Goal: Information Seeking & Learning: Learn about a topic

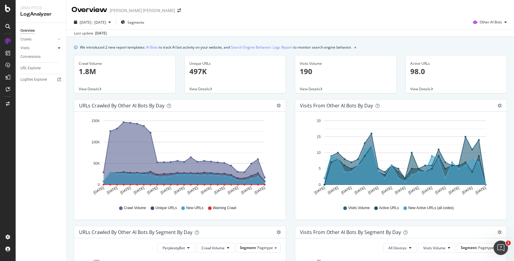
click at [57, 49] on div at bounding box center [59, 48] width 6 height 6
click at [38, 78] on div "HTTP Codes" at bounding box center [33, 81] width 20 height 6
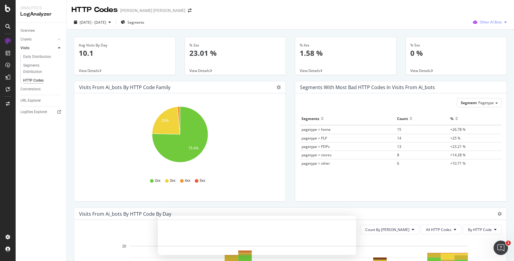
click at [501, 20] on span "Other AI Bots" at bounding box center [491, 22] width 22 height 5
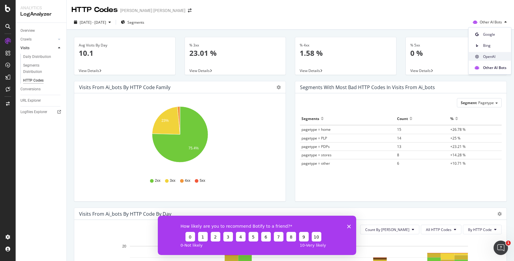
click at [493, 57] on span "OpenAI" at bounding box center [494, 56] width 23 height 5
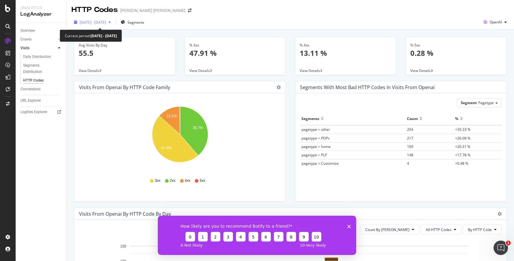
click at [113, 23] on div "button" at bounding box center [109, 22] width 7 height 4
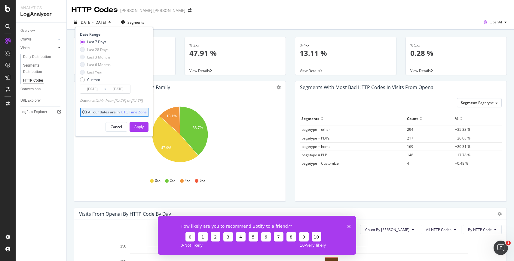
click at [113, 23] on div "button" at bounding box center [109, 22] width 7 height 4
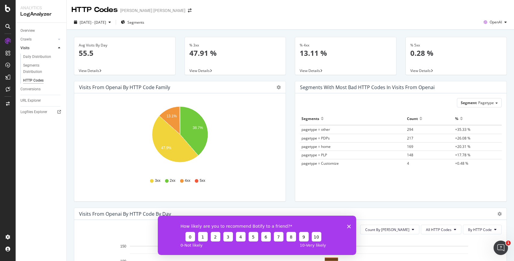
click at [258, 135] on icon "38.7% 13.1% 47.9%" at bounding box center [180, 138] width 202 height 70
click at [255, 154] on icon "38.7% 13.1% 47.9%" at bounding box center [180, 138] width 202 height 70
click at [278, 87] on icon "gear" at bounding box center [278, 87] width 4 height 4
click at [235, 171] on icon "38.7% 13.1% 47.9%" at bounding box center [180, 138] width 202 height 70
click at [349, 226] on polygon "Close survey" at bounding box center [349, 227] width 4 height 4
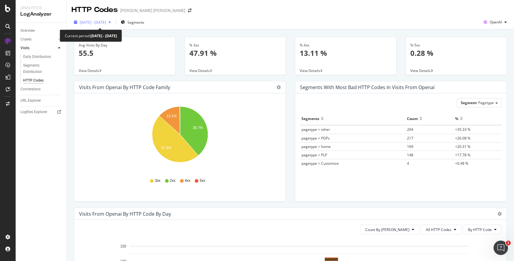
click at [105, 22] on span "[DATE] - [DATE]" at bounding box center [93, 22] width 26 height 5
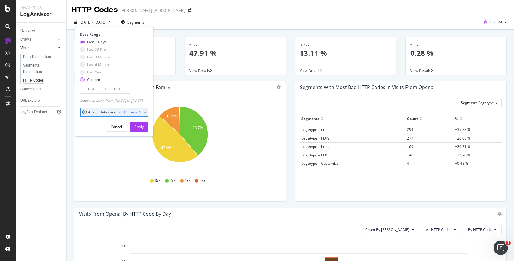
click at [87, 80] on div "Custom" at bounding box center [93, 79] width 13 height 5
type input "[DATE]"
click at [144, 126] on div "Apply" at bounding box center [138, 126] width 9 height 5
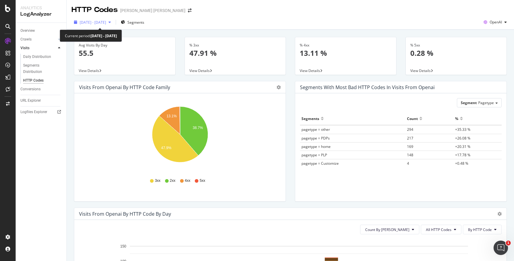
click at [106, 20] on span "[DATE] - [DATE]" at bounding box center [93, 22] width 26 height 5
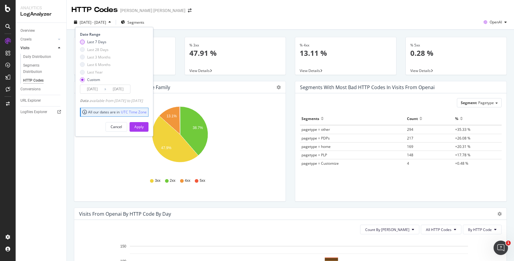
click at [99, 43] on div "Last 7 Days" at bounding box center [96, 41] width 19 height 5
type input "[DATE]"
click at [144, 123] on div "Apply" at bounding box center [138, 127] width 9 height 9
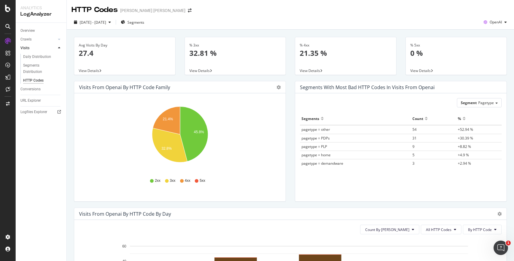
click at [425, 163] on td "3" at bounding box center [433, 163] width 45 height 8
click at [37, 56] on div "Daily Distribution" at bounding box center [37, 57] width 28 height 6
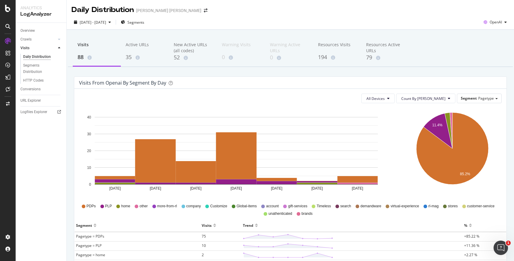
click at [60, 47] on icon at bounding box center [59, 48] width 2 height 4
click at [59, 37] on div at bounding box center [59, 39] width 6 height 6
click at [33, 74] on div "HTTP Codes" at bounding box center [33, 72] width 20 height 6
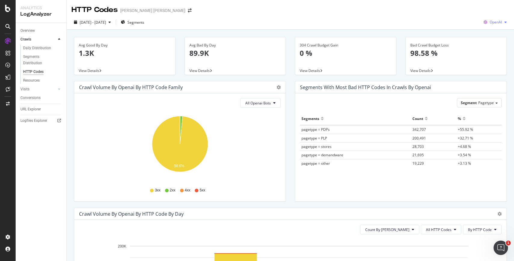
click at [501, 22] on span "OpenAI" at bounding box center [495, 22] width 12 height 5
click at [493, 35] on span "Google" at bounding box center [496, 34] width 22 height 5
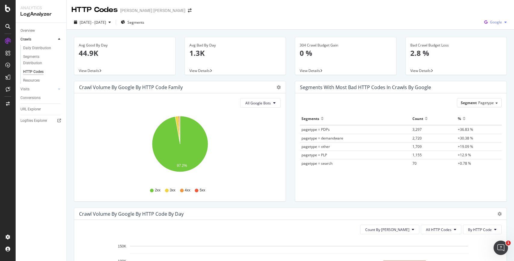
click at [500, 23] on span "Google" at bounding box center [496, 22] width 12 height 5
click at [494, 44] on span "Bing" at bounding box center [496, 45] width 22 height 5
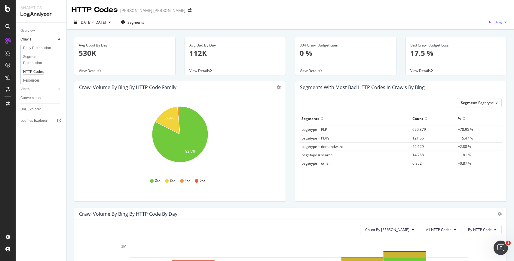
click at [504, 22] on div "button" at bounding box center [505, 22] width 7 height 4
click at [497, 59] on span "OpenAI" at bounding box center [496, 56] width 22 height 5
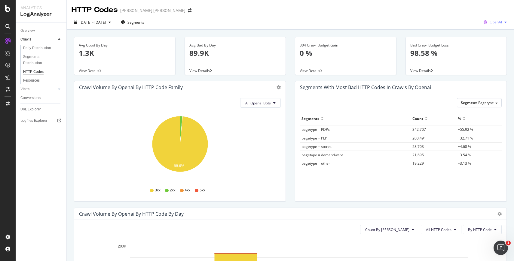
click at [503, 24] on div "OpenAI" at bounding box center [495, 22] width 28 height 9
click at [495, 65] on span "Other AI Bots" at bounding box center [496, 67] width 22 height 5
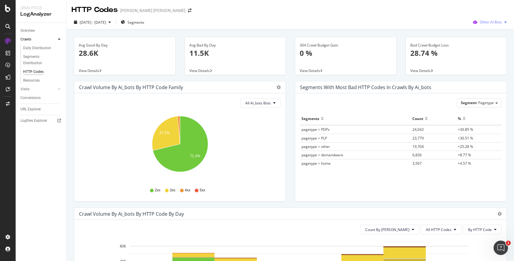
click at [502, 22] on div "button" at bounding box center [505, 22] width 7 height 4
click at [491, 56] on span "OpenAI" at bounding box center [494, 56] width 23 height 5
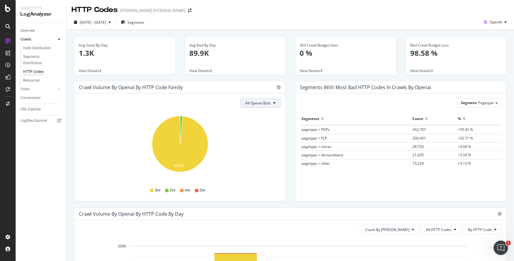
click at [262, 106] on button "All Openai Bots" at bounding box center [260, 103] width 41 height 10
click at [255, 126] on span "GPTBot" at bounding box center [258, 125] width 26 height 5
click at [270, 102] on span "GPTBot" at bounding box center [264, 103] width 13 height 5
click at [266, 136] on span "OAI-SearchBot" at bounding box center [271, 137] width 26 height 5
click at [273, 103] on icon at bounding box center [274, 103] width 2 height 4
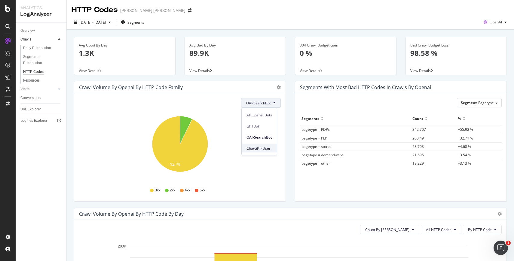
click at [268, 148] on span "ChatGPT-User" at bounding box center [259, 148] width 26 height 5
click at [268, 99] on button "ChatGPT-User" at bounding box center [261, 103] width 39 height 10
click at [263, 125] on span "GPTBot" at bounding box center [260, 125] width 26 height 5
click at [268, 97] on div "GPTBot Hold CMD (⌘) while clicking to filter the report. 99.1% HTTP Code Volume…" at bounding box center [179, 147] width 211 height 108
click at [268, 101] on span "GPTBot" at bounding box center [264, 103] width 13 height 5
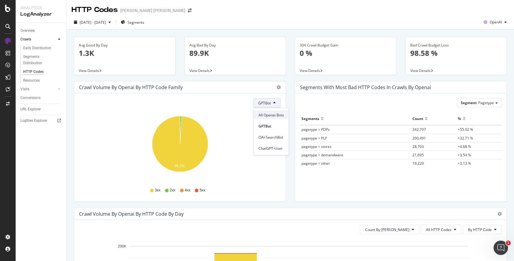
click at [270, 114] on span "All Openai Bots" at bounding box center [271, 114] width 26 height 5
click at [143, 9] on div "Ralph Lauren" at bounding box center [152, 11] width 65 height 6
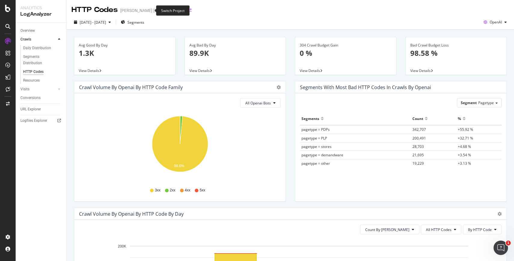
click at [188, 11] on icon "arrow-right-arrow-left" at bounding box center [190, 10] width 4 height 4
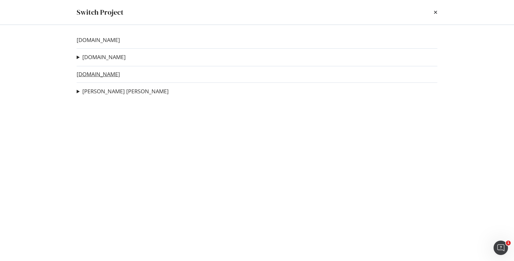
click at [106, 75] on link "[DOMAIN_NAME]" at bounding box center [98, 74] width 43 height 6
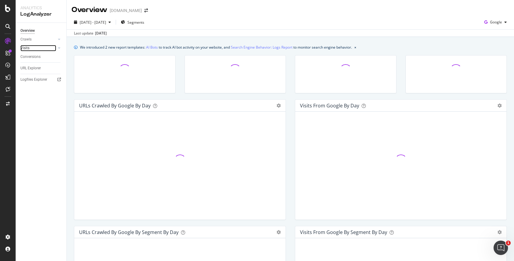
click at [55, 49] on div at bounding box center [53, 48] width 6 height 6
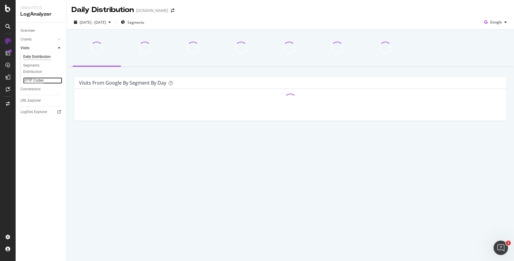
click at [35, 81] on div "HTTP Codes" at bounding box center [33, 81] width 20 height 6
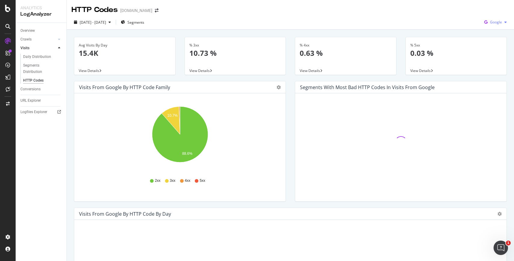
click at [495, 22] on span "Google" at bounding box center [496, 22] width 12 height 5
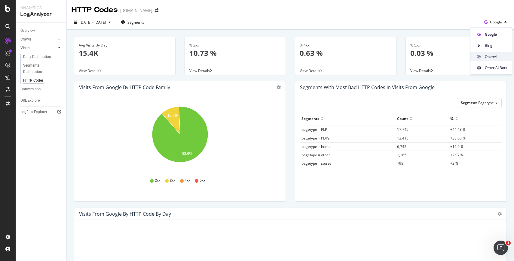
click at [489, 55] on span "OpenAI" at bounding box center [496, 56] width 22 height 5
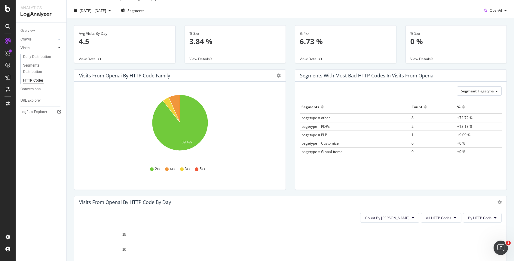
scroll to position [6, 0]
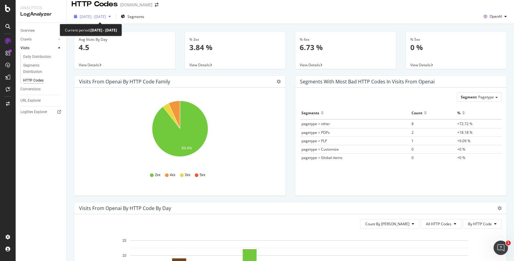
click at [111, 18] on icon "button" at bounding box center [109, 17] width 2 height 4
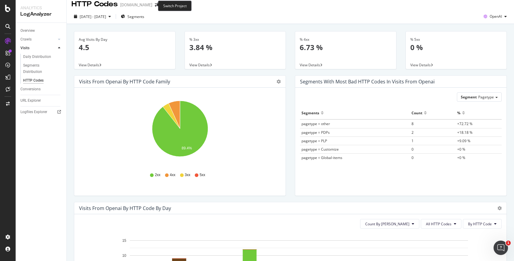
click at [152, 6] on span at bounding box center [156, 5] width 8 height 4
click at [155, 5] on icon "arrow-right-arrow-left" at bounding box center [157, 5] width 4 height 4
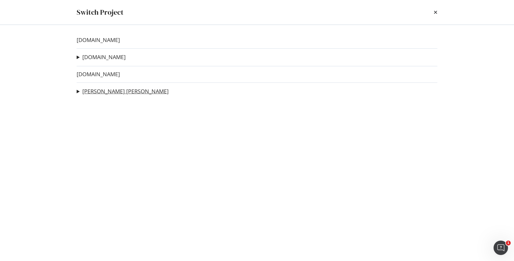
click at [89, 88] on link "Ralph Lauren" at bounding box center [125, 91] width 86 height 6
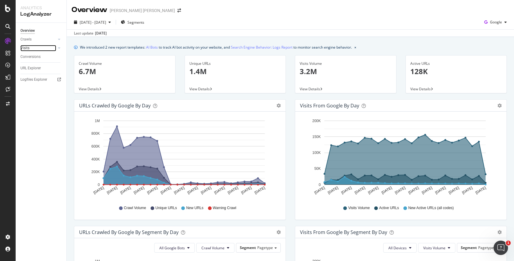
click at [44, 48] on link "Visits" at bounding box center [38, 48] width 36 height 6
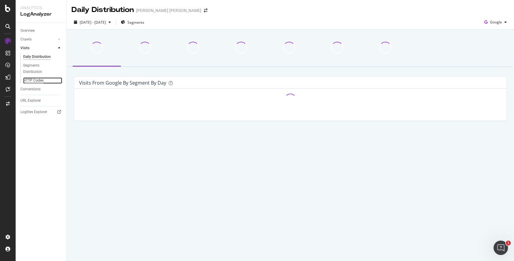
click at [41, 78] on div "HTTP Codes" at bounding box center [33, 81] width 20 height 6
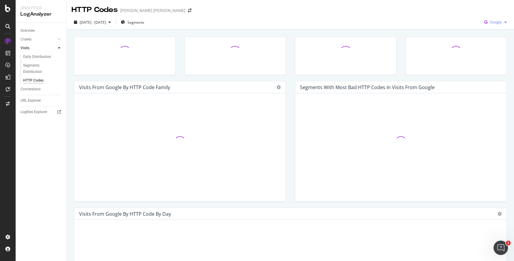
click at [489, 26] on icon "button" at bounding box center [486, 22] width 8 height 8
click at [489, 55] on span "OpenAI" at bounding box center [496, 56] width 22 height 5
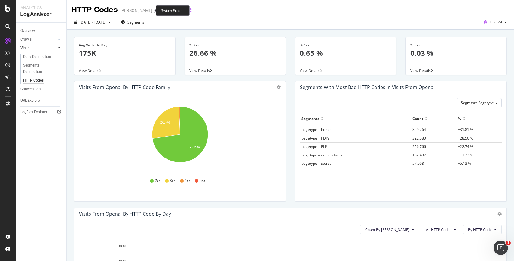
click at [188, 10] on icon "arrow-right-arrow-left" at bounding box center [190, 10] width 4 height 4
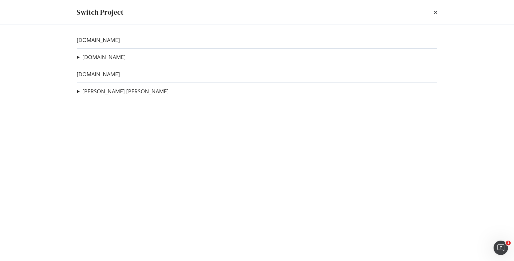
click at [100, 78] on div "www.ralphlauren.de www.ralphlauren.co.uk HTML EXtract Test - ProductTYpe Ad-Hoc…" at bounding box center [257, 143] width 385 height 236
click at [100, 77] on link "[DOMAIN_NAME]" at bounding box center [98, 74] width 43 height 6
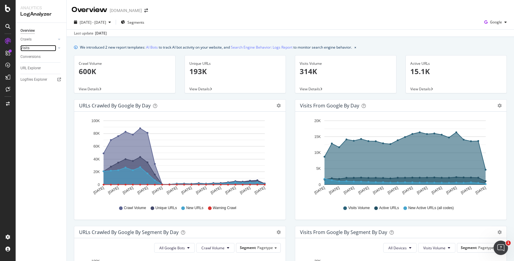
click at [40, 50] on link "Visits" at bounding box center [38, 48] width 36 height 6
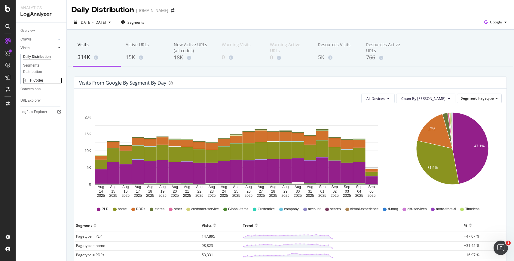
click at [36, 78] on div "HTTP Codes" at bounding box center [33, 81] width 20 height 6
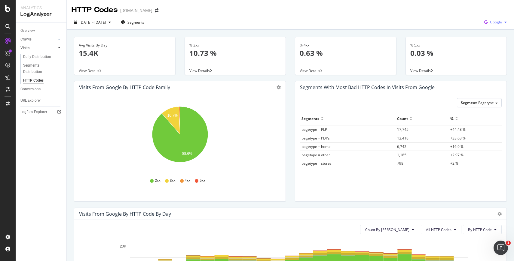
click at [497, 22] on span "Google" at bounding box center [496, 22] width 12 height 5
click at [496, 55] on span "OpenAI" at bounding box center [496, 56] width 22 height 5
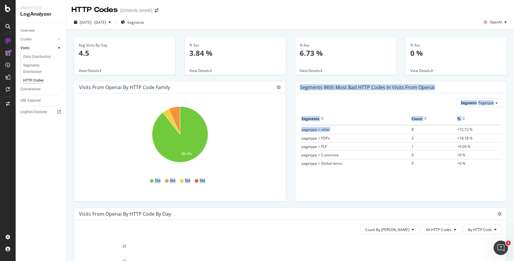
drag, startPoint x: 330, startPoint y: 130, endPoint x: 277, endPoint y: 130, distance: 52.3
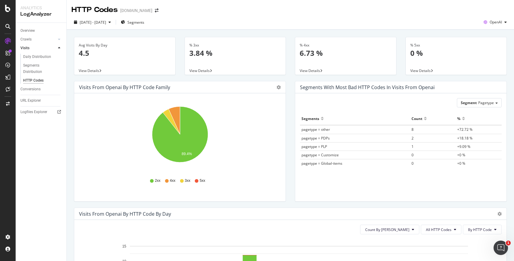
click at [330, 151] on td "pagetype = Customize" at bounding box center [355, 155] width 110 height 8
click at [185, 143] on icon "A chart." at bounding box center [180, 135] width 56 height 56
click at [111, 23] on icon "button" at bounding box center [109, 22] width 2 height 4
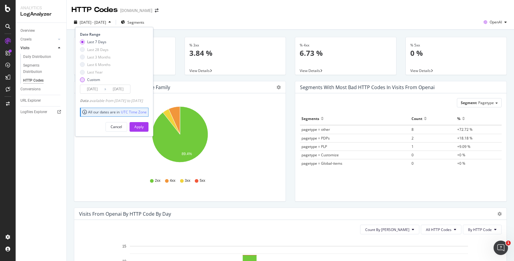
click at [85, 79] on div "Custom" at bounding box center [95, 79] width 31 height 5
type input "2025/08/14"
click at [142, 126] on button "Apply" at bounding box center [139, 127] width 19 height 10
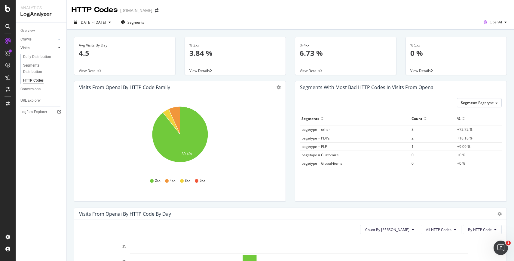
click at [234, 115] on icon "89.4%" at bounding box center [180, 138] width 202 height 70
click at [155, 11] on icon "arrow-right-arrow-left" at bounding box center [157, 10] width 4 height 4
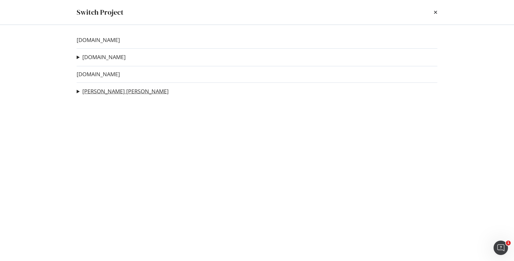
click at [90, 90] on link "[PERSON_NAME] [PERSON_NAME]" at bounding box center [125, 91] width 86 height 6
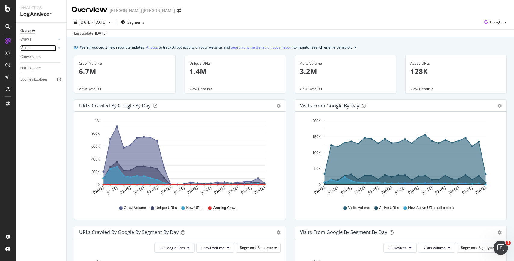
click at [40, 50] on link "Visits" at bounding box center [38, 48] width 36 height 6
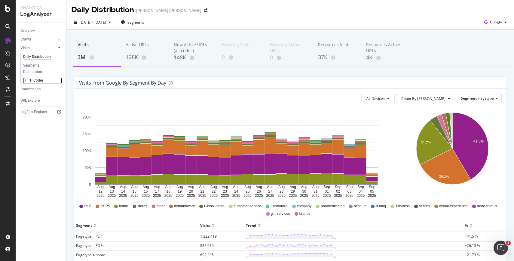
click at [33, 79] on div "HTTP Codes" at bounding box center [33, 81] width 20 height 6
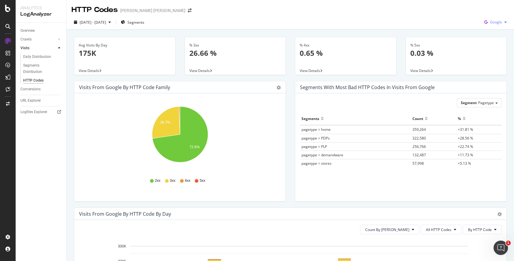
click at [497, 22] on span "Google" at bounding box center [496, 22] width 12 height 5
click at [486, 58] on span "OpenAI" at bounding box center [496, 56] width 22 height 5
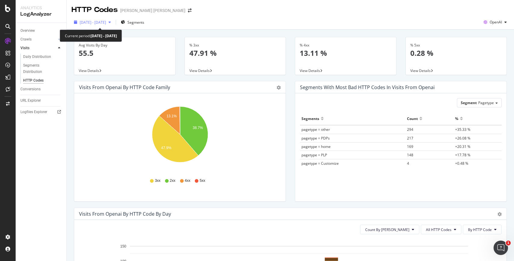
click at [111, 21] on icon "button" at bounding box center [109, 22] width 2 height 4
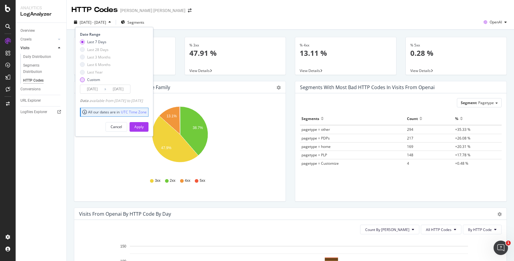
click at [83, 78] on div "Custom" at bounding box center [82, 80] width 5 height 5
type input "[DATE]"
click at [140, 125] on button "Apply" at bounding box center [139, 127] width 19 height 10
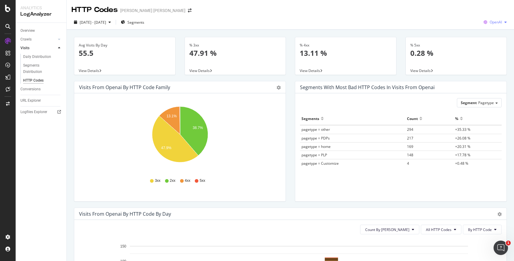
click at [504, 22] on icon "button" at bounding box center [505, 22] width 2 height 4
click at [488, 44] on span "Bing" at bounding box center [496, 45] width 22 height 5
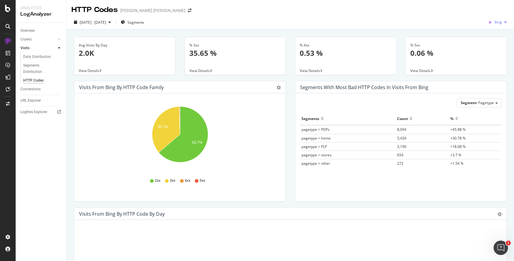
click at [500, 22] on span "Bing" at bounding box center [498, 22] width 8 height 5
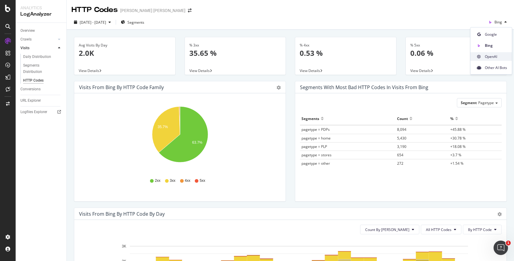
click at [494, 60] on div "OpenAI" at bounding box center [490, 56] width 41 height 9
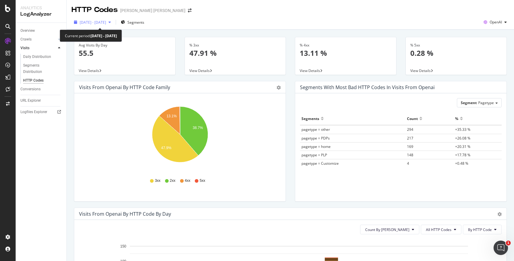
click at [113, 22] on div "button" at bounding box center [109, 22] width 7 height 4
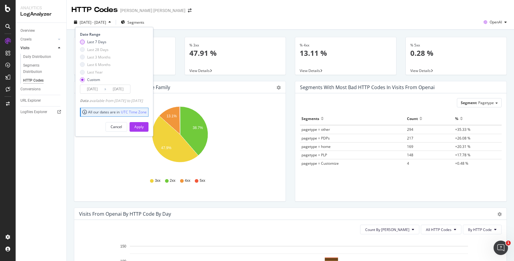
click at [92, 41] on div "Last 7 Days" at bounding box center [96, 41] width 19 height 5
type input "[DATE]"
click at [144, 127] on div "Apply" at bounding box center [138, 126] width 9 height 5
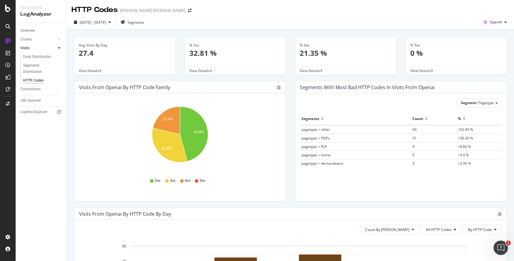
click at [420, 185] on div "Segments Count % pagetype = other 54 +52.94 % pagetype = PDPs 31 +30.39 % paget…" at bounding box center [401, 149] width 202 height 74
click at [27, 29] on div "Overview" at bounding box center [27, 31] width 14 height 6
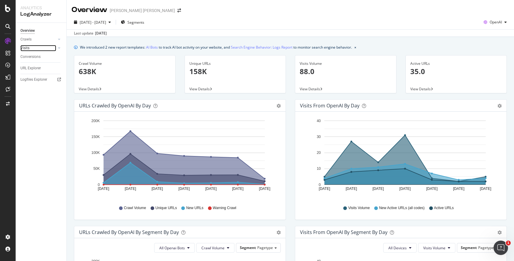
click at [32, 50] on link "Visits" at bounding box center [38, 48] width 36 height 6
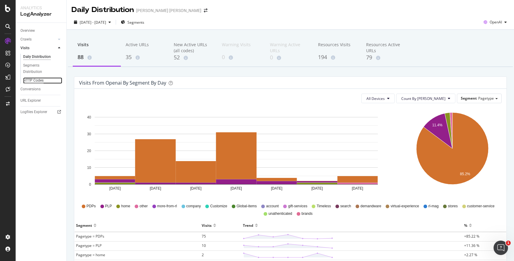
click at [31, 79] on div "HTTP Codes" at bounding box center [33, 81] width 20 height 6
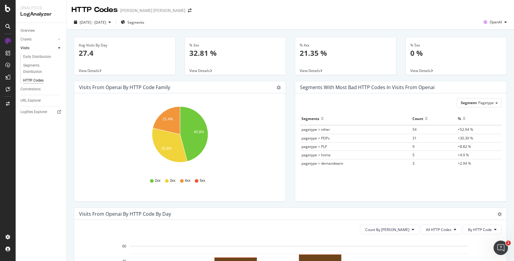
click at [277, 85] on div "Pie Table" at bounding box center [278, 87] width 4 height 6
click at [277, 89] on icon "gear" at bounding box center [278, 88] width 4 height 4
click at [275, 90] on div "Pie Table" at bounding box center [275, 87] width 10 height 6
click at [185, 11] on span at bounding box center [189, 10] width 8 height 4
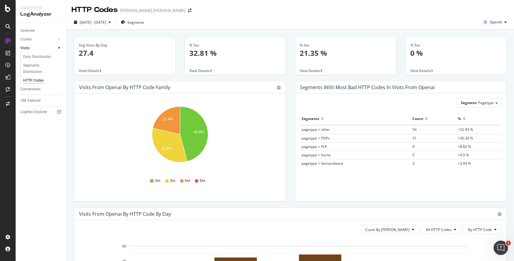
click at [331, 152] on td "pagetype = home" at bounding box center [355, 155] width 111 height 8
click at [498, 20] on span "OpenAI" at bounding box center [495, 22] width 12 height 5
click at [487, 39] on div "Bing" at bounding box center [490, 44] width 41 height 11
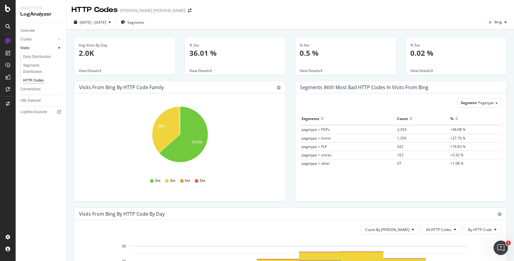
click at [136, 11] on div "[PERSON_NAME] [PERSON_NAME]" at bounding box center [152, 11] width 65 height 6
click at [188, 9] on icon "arrow-right-arrow-left" at bounding box center [190, 10] width 4 height 4
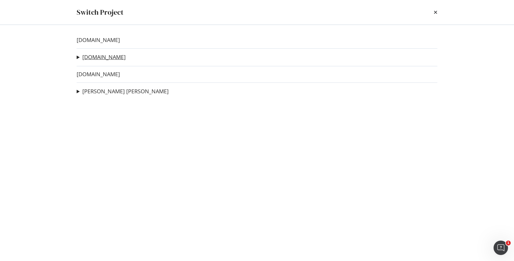
click at [116, 59] on link "[DOMAIN_NAME]" at bounding box center [103, 57] width 43 height 6
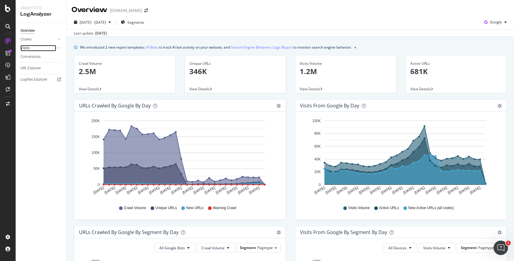
click at [40, 48] on link "Visits" at bounding box center [38, 48] width 36 height 6
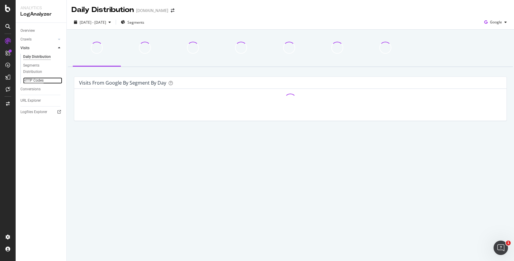
click at [30, 80] on div "HTTP Codes" at bounding box center [33, 81] width 20 height 6
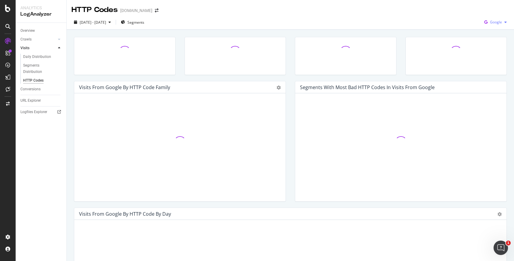
click at [502, 23] on div "button" at bounding box center [505, 22] width 7 height 4
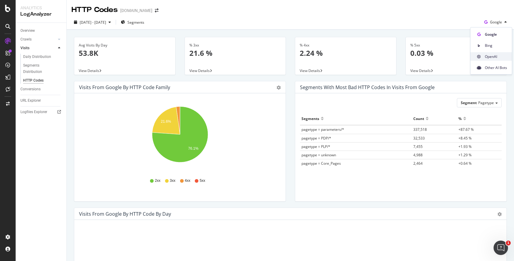
click at [497, 58] on span "OpenAI" at bounding box center [496, 56] width 22 height 5
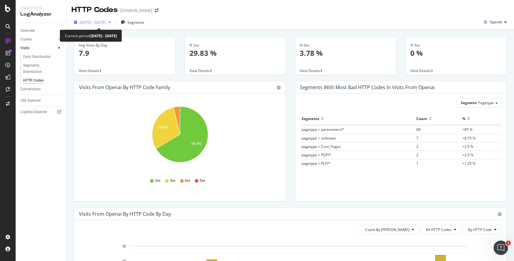
click at [111, 21] on icon "button" at bounding box center [109, 22] width 2 height 4
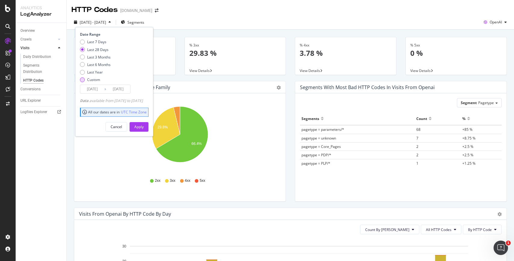
click at [91, 80] on div "Custom" at bounding box center [93, 79] width 13 height 5
click at [144, 125] on div "Apply" at bounding box center [138, 126] width 9 height 5
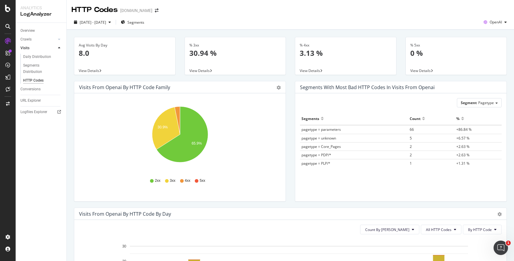
click at [152, 11] on div "www.ralphlauren.co.uk" at bounding box center [136, 11] width 32 height 6
click at [164, 12] on div "HTTP Codes www.ralphlauren.co.uk" at bounding box center [118, 10] width 93 height 10
click at [158, 10] on icon "arrow-right-arrow-left" at bounding box center [157, 10] width 4 height 4
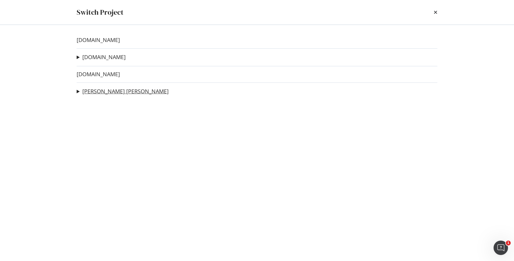
click at [92, 92] on link "Ralph Lauren" at bounding box center [125, 91] width 86 height 6
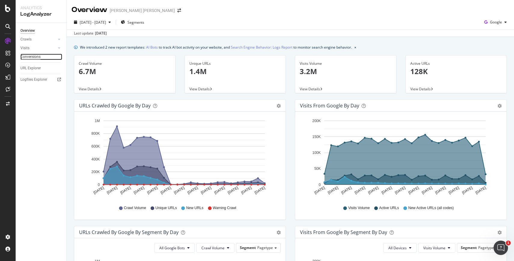
click at [34, 56] on div "Conversions" at bounding box center [30, 57] width 20 height 6
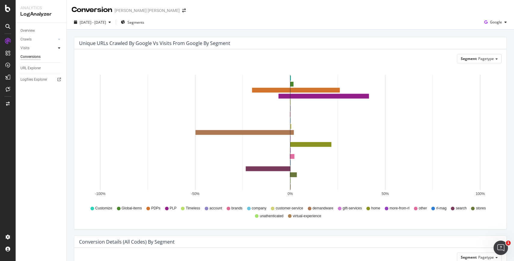
click at [58, 48] on icon at bounding box center [59, 48] width 2 height 4
click at [39, 80] on div "HTTP Codes" at bounding box center [33, 81] width 20 height 6
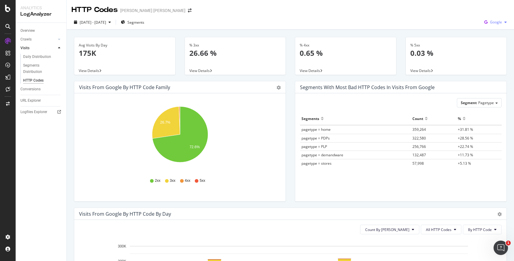
click at [504, 23] on icon "button" at bounding box center [505, 22] width 2 height 4
click at [486, 57] on span "OpenAI" at bounding box center [496, 56] width 22 height 5
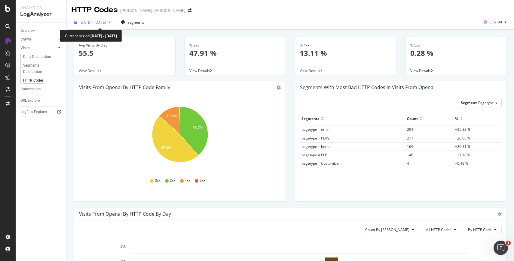
click at [111, 21] on icon "button" at bounding box center [109, 22] width 2 height 4
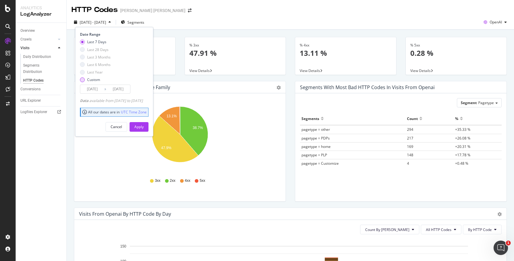
click at [90, 81] on div "Custom" at bounding box center [93, 79] width 13 height 5
type input "2025/08/12"
click at [144, 126] on div "Apply" at bounding box center [138, 126] width 9 height 5
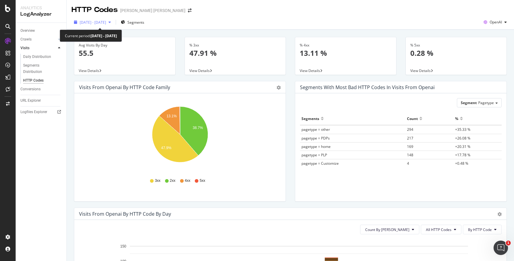
click at [113, 22] on div "button" at bounding box center [109, 22] width 7 height 4
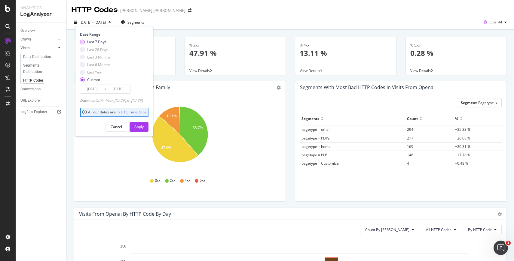
click at [93, 41] on div "Last 7 Days" at bounding box center [96, 41] width 19 height 5
type input "2025/08/30"
click at [142, 127] on button "Apply" at bounding box center [139, 127] width 19 height 10
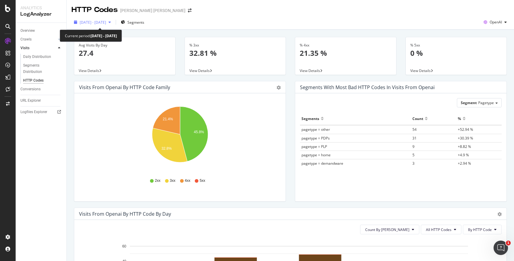
click at [111, 21] on icon "button" at bounding box center [109, 22] width 2 height 4
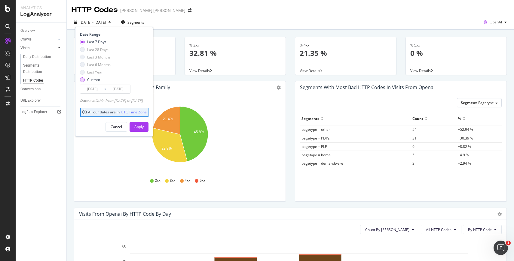
click at [88, 79] on div "Custom" at bounding box center [93, 79] width 13 height 5
type input "2025/08/12"
click at [144, 129] on div "Apply" at bounding box center [138, 126] width 9 height 5
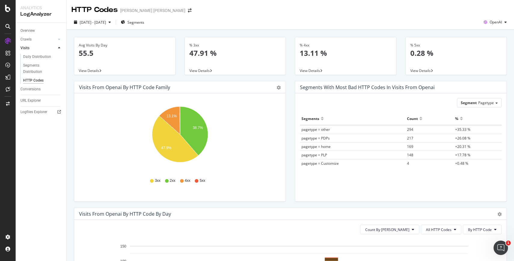
click at [403, 188] on div "Segment Pagetype Hold CMD (⌘) while clicking to filter the report. Segments Cou…" at bounding box center [400, 147] width 211 height 108
click at [144, 22] on span "Segments" at bounding box center [135, 22] width 17 height 5
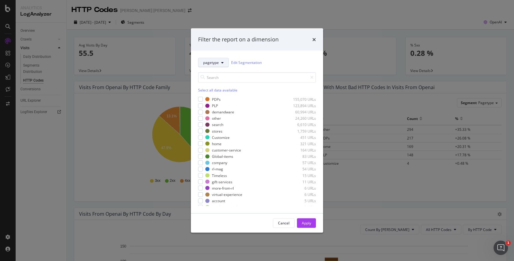
click at [224, 59] on button "pagetype" at bounding box center [213, 63] width 31 height 10
click at [313, 37] on icon "times" at bounding box center [314, 39] width 4 height 5
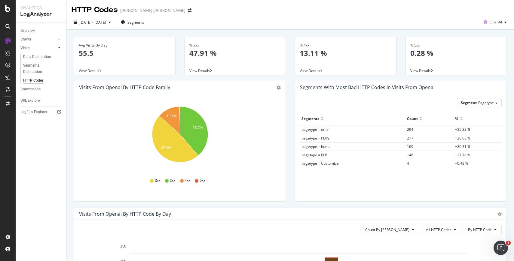
scroll to position [2, 0]
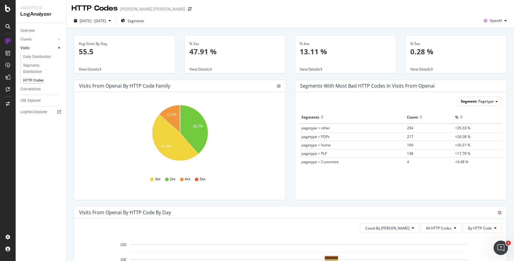
click at [473, 102] on span "Segment" at bounding box center [469, 101] width 16 height 5
click at [435, 96] on div "Segment Pagetype Pagetype Params Host Advanced selector > Hold CMD (⌘) while cl…" at bounding box center [400, 146] width 211 height 108
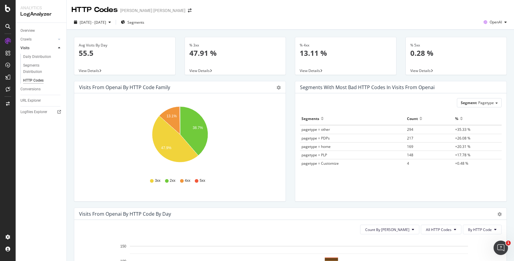
click at [92, 70] on span "View Details" at bounding box center [89, 70] width 20 height 5
click at [29, 70] on div "Segments Distribution" at bounding box center [39, 68] width 33 height 13
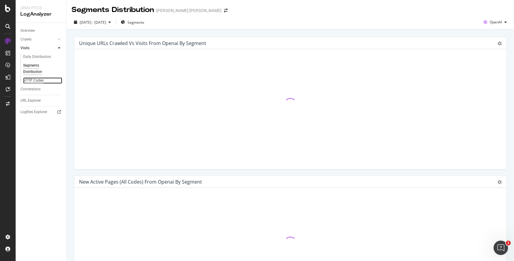
click at [31, 82] on div "HTTP Codes" at bounding box center [33, 81] width 20 height 6
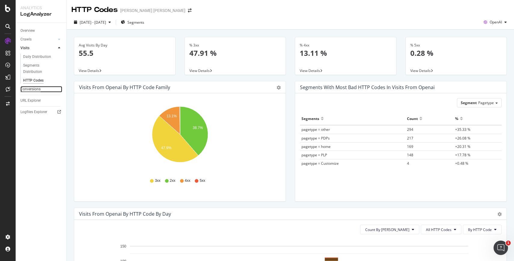
click at [33, 89] on div "Conversions" at bounding box center [30, 89] width 20 height 6
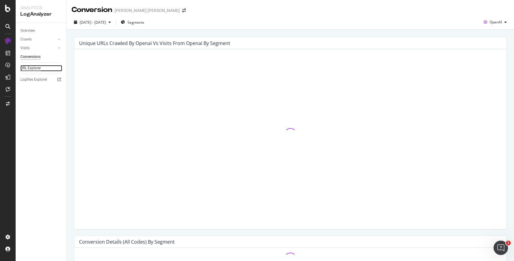
click at [32, 67] on div "URL Explorer" at bounding box center [30, 68] width 20 height 6
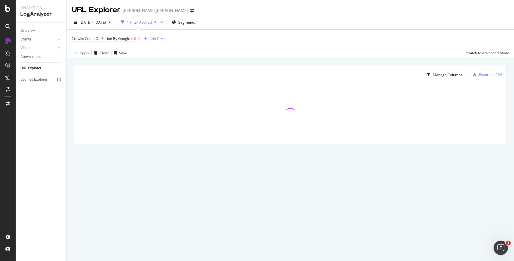
click at [34, 53] on div "Conversions" at bounding box center [43, 57] width 46 height 9
click at [32, 48] on link "Visits" at bounding box center [38, 48] width 36 height 6
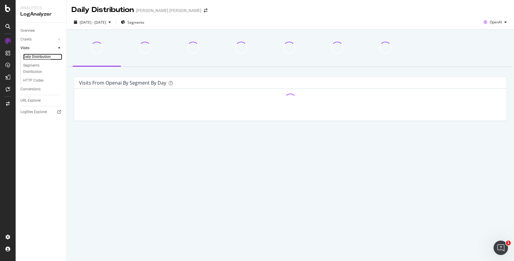
click at [34, 58] on div "Daily Distribution" at bounding box center [37, 57] width 28 height 6
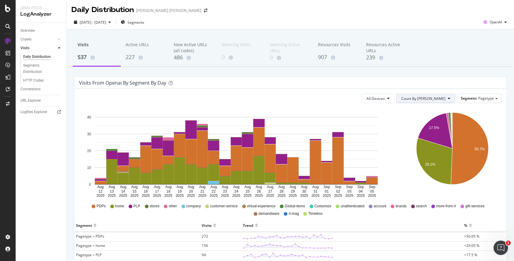
click at [439, 98] on span "Count By Day" at bounding box center [423, 98] width 44 height 5
click at [465, 98] on span "Segment" at bounding box center [469, 98] width 16 height 5
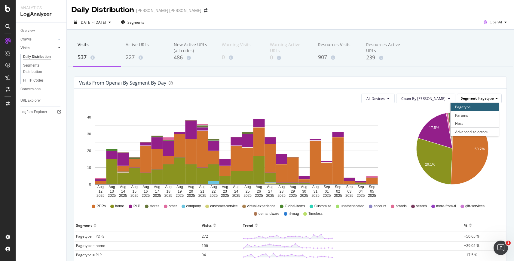
click at [465, 98] on span "Segment" at bounding box center [469, 98] width 16 height 5
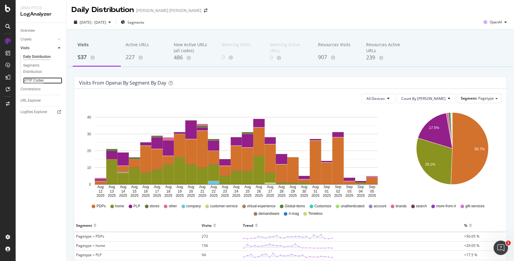
click at [33, 82] on div "HTTP Codes" at bounding box center [33, 81] width 20 height 6
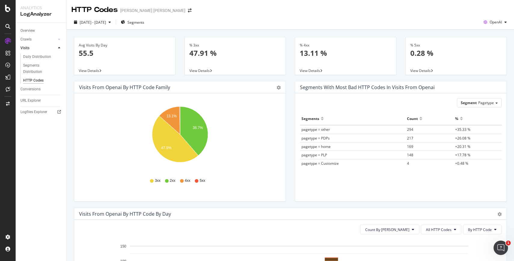
click at [281, 88] on div "Visits from openai by HTTP Code Family Pie Table" at bounding box center [179, 87] width 211 height 12
click at [278, 88] on icon "gear" at bounding box center [278, 88] width 4 height 4
click at [277, 89] on icon "gear" at bounding box center [278, 88] width 4 height 4
click at [279, 88] on icon "gear" at bounding box center [278, 88] width 4 height 4
click at [227, 146] on icon "38.7% 13.1% 47.9%" at bounding box center [180, 138] width 202 height 70
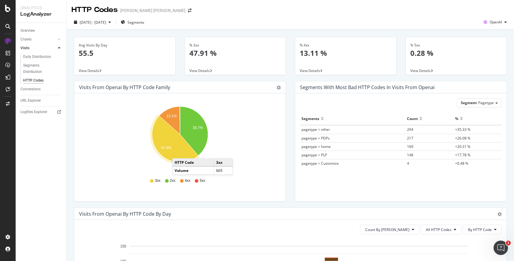
click at [178, 153] on icon "A chart." at bounding box center [175, 139] width 46 height 47
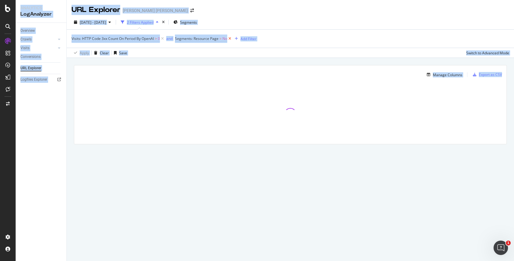
click at [229, 39] on icon at bounding box center [229, 39] width 5 height 6
click at [163, 39] on icon at bounding box center [162, 39] width 5 height 6
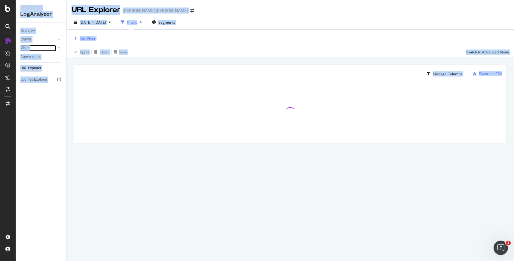
click at [37, 49] on link "Visits" at bounding box center [38, 48] width 36 height 6
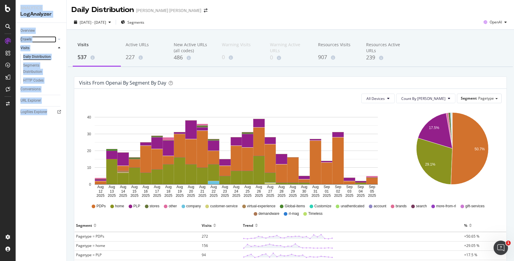
click at [37, 42] on link "Crawls" at bounding box center [38, 39] width 36 height 6
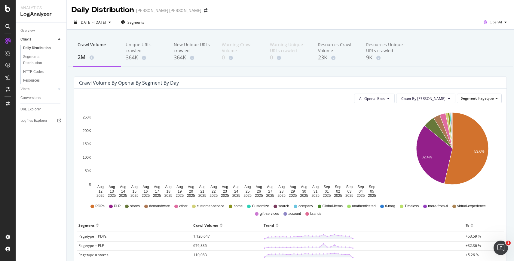
click at [121, 88] on div "Crawl Volume by openai by Segment by Day" at bounding box center [290, 83] width 432 height 12
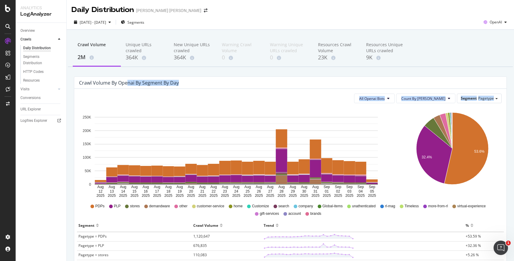
drag, startPoint x: 128, startPoint y: 83, endPoint x: 249, endPoint y: 128, distance: 129.4
click at [249, 128] on div "Crawl Volume by openai by Segment by Day All Openai Bots Count By Day Segment P…" at bounding box center [290, 254] width 433 height 354
click at [249, 128] on rect "A chart." at bounding box center [236, 151] width 283 height 68
click at [347, 48] on div "Resources Crawl Volume" at bounding box center [337, 48] width 38 height 12
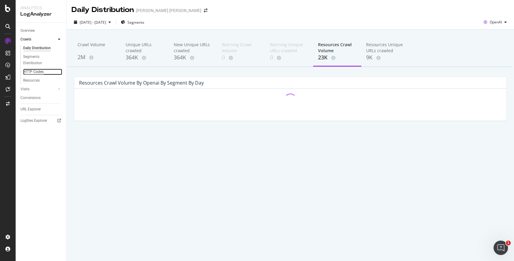
click at [29, 73] on div "HTTP Codes" at bounding box center [33, 72] width 20 height 6
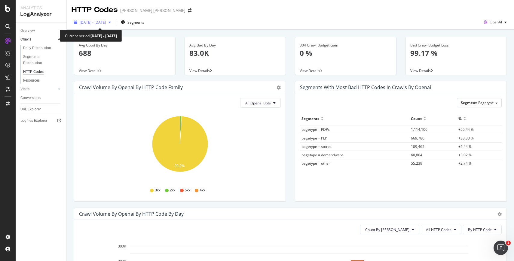
click at [106, 21] on span "2025 Aug. 12th - Sep. 5th" at bounding box center [93, 22] width 26 height 5
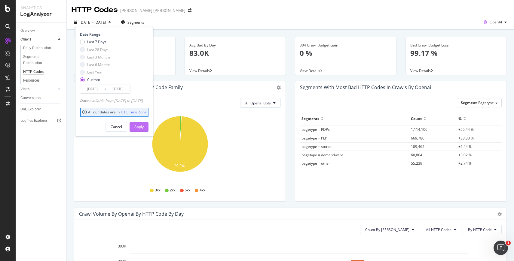
click at [144, 125] on div "Apply" at bounding box center [138, 126] width 9 height 5
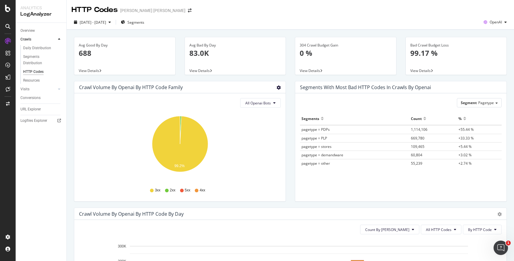
click at [279, 89] on icon "gear" at bounding box center [278, 88] width 4 height 4
click at [276, 106] on button "All Openai Bots" at bounding box center [260, 103] width 41 height 10
click at [142, 14] on div "HTTP Codes Ralph Lauren" at bounding box center [135, 10] width 126 height 10
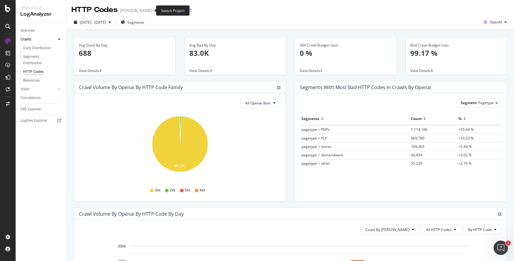
click at [188, 10] on icon "arrow-right-arrow-left" at bounding box center [190, 10] width 4 height 4
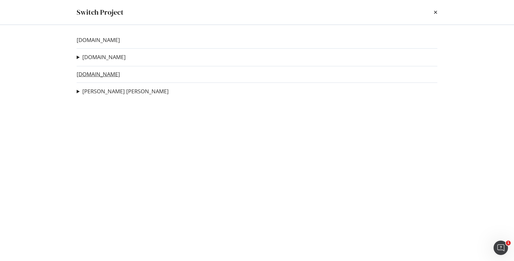
click at [101, 76] on link "[DOMAIN_NAME]" at bounding box center [98, 74] width 43 height 6
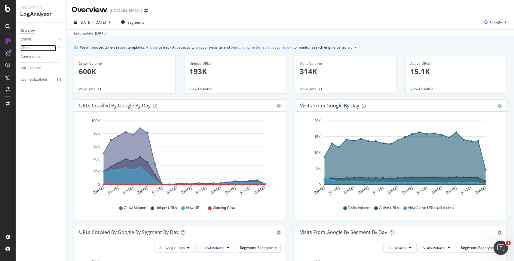
click at [54, 50] on div at bounding box center [53, 48] width 6 height 6
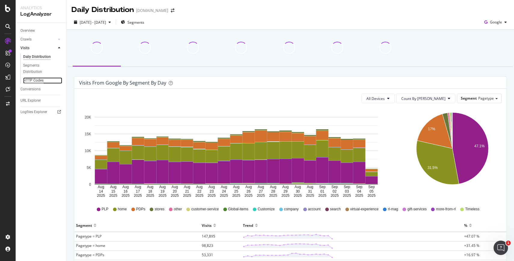
click at [36, 83] on div "HTTP Codes" at bounding box center [33, 81] width 20 height 6
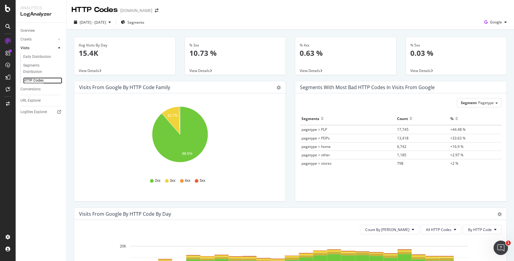
click at [34, 83] on div "HTTP Codes" at bounding box center [33, 81] width 20 height 6
click at [499, 16] on div "2025 Aug. 14th - Sep. 5th Segments Google" at bounding box center [290, 22] width 447 height 15
click at [499, 23] on span "Google" at bounding box center [496, 22] width 12 height 5
click at [484, 54] on div "OpenAI" at bounding box center [490, 56] width 41 height 9
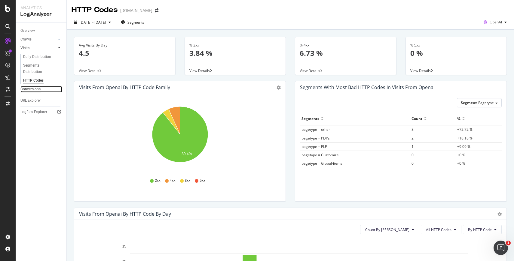
click at [34, 89] on div "Conversions" at bounding box center [30, 89] width 20 height 6
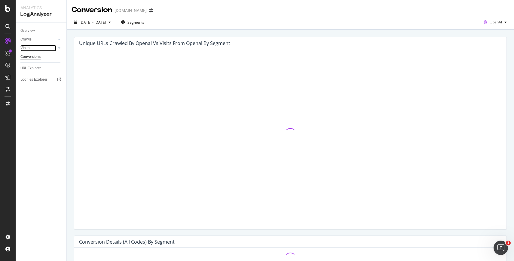
click at [33, 50] on link "Visits" at bounding box center [38, 48] width 36 height 6
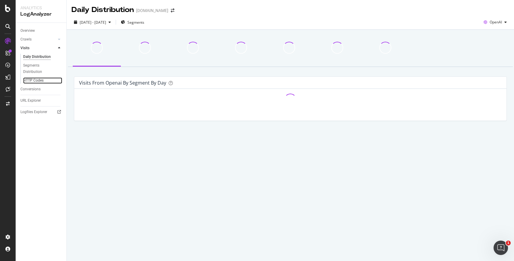
click at [45, 79] on link "HTTP Codes" at bounding box center [42, 81] width 39 height 6
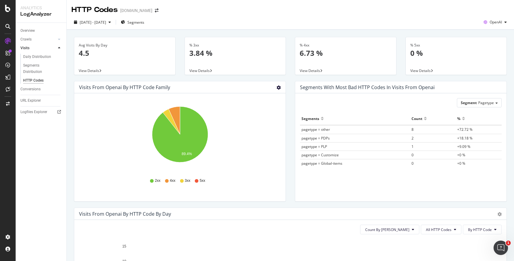
click at [276, 88] on icon "gear" at bounding box center [278, 88] width 4 height 4
click at [265, 229] on div "Count By Day All HTTP Codes By HTTP Code" at bounding box center [290, 230] width 422 height 10
click at [143, 9] on div "[DOMAIN_NAME]" at bounding box center [136, 10] width 32 height 6
click at [110, 11] on div "HTTP Codes" at bounding box center [95, 10] width 46 height 10
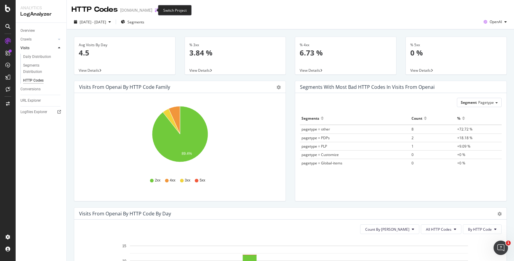
click at [155, 10] on icon "arrow-right-arrow-left" at bounding box center [157, 10] width 4 height 4
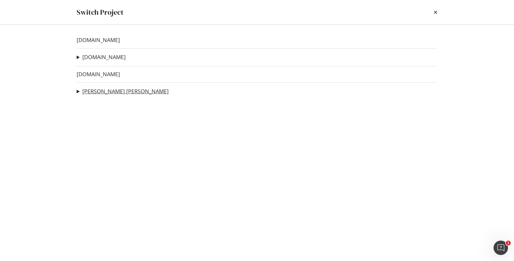
click at [100, 90] on link "Ralph Lauren" at bounding box center [125, 91] width 86 height 6
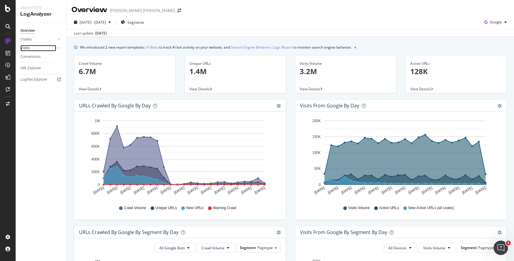
click at [52, 48] on div at bounding box center [53, 48] width 6 height 6
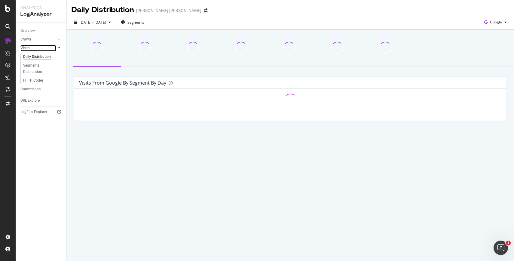
click at [52, 48] on div at bounding box center [53, 48] width 6 height 6
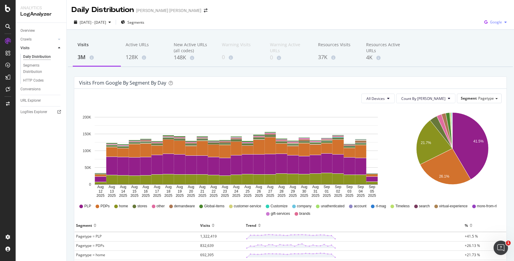
click at [487, 21] on icon "button" at bounding box center [486, 22] width 8 height 8
click at [486, 58] on span "OpenAI" at bounding box center [496, 56] width 22 height 5
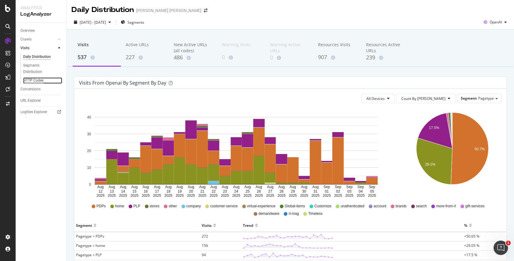
click at [29, 78] on div "HTTP Codes" at bounding box center [33, 81] width 20 height 6
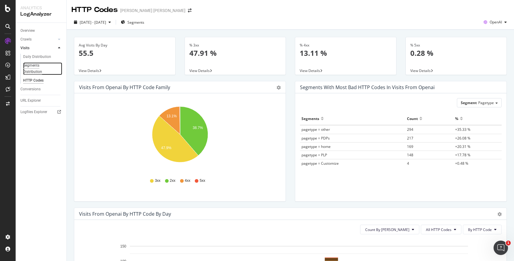
click at [31, 72] on div "Segments Distribution" at bounding box center [39, 68] width 33 height 13
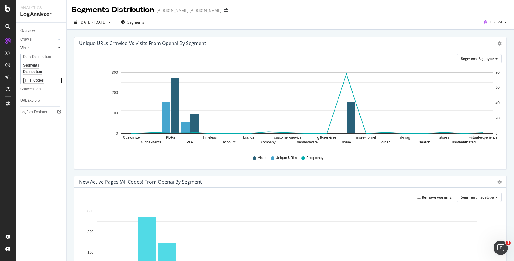
click at [33, 81] on div "HTTP Codes" at bounding box center [33, 81] width 20 height 6
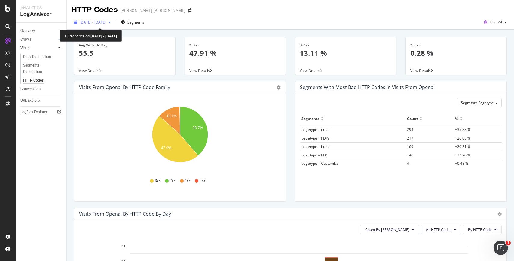
click at [111, 23] on icon "button" at bounding box center [109, 22] width 2 height 4
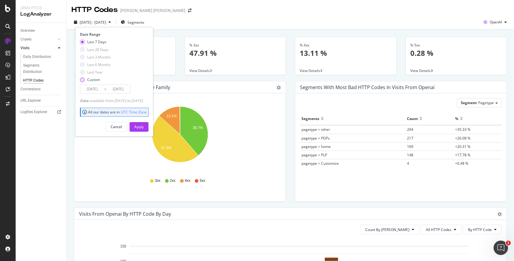
click at [84, 78] on div "Custom" at bounding box center [95, 79] width 31 height 5
type input "2025/08/12"
click at [144, 125] on div "Apply" at bounding box center [138, 126] width 9 height 5
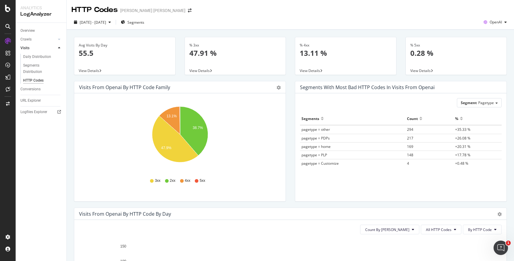
click at [393, 109] on div "Segment Pagetype Hold CMD (⌘) while clicking to filter the report. Segments Cou…" at bounding box center [400, 147] width 211 height 108
click at [496, 22] on span "OpenAI" at bounding box center [495, 22] width 12 height 5
click at [497, 68] on span "Other AI Bots" at bounding box center [496, 67] width 22 height 5
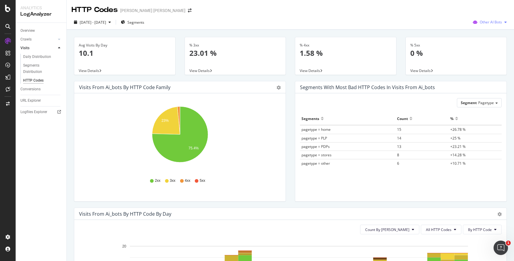
click at [480, 26] on div "Other AI Bots" at bounding box center [489, 22] width 39 height 9
click at [476, 37] on span at bounding box center [476, 34] width 7 height 7
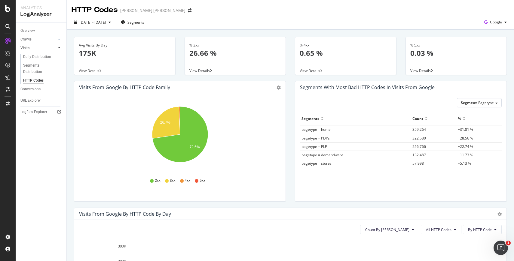
click at [488, 28] on div "2025 Aug. 12th - Sep. 5th Segments Google" at bounding box center [290, 23] width 447 height 12
click at [122, 87] on div "Visits from google by HTTP Code Family" at bounding box center [124, 87] width 91 height 6
click at [93, 87] on div "Visits from google by HTTP Code Family" at bounding box center [124, 87] width 91 height 6
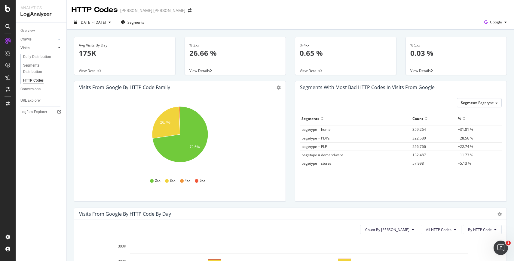
click at [85, 87] on div "Visits from google by HTTP Code Family" at bounding box center [124, 87] width 91 height 6
click at [37, 81] on div "HTTP Codes" at bounding box center [33, 81] width 20 height 6
click at [34, 70] on div "Segments Distribution" at bounding box center [39, 68] width 33 height 13
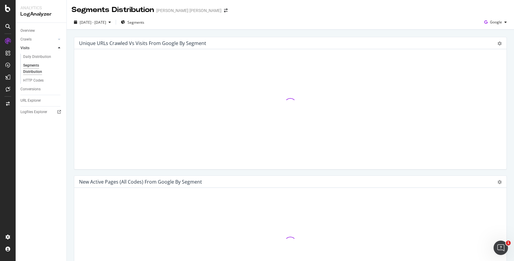
click at [32, 84] on div "Daily Distribution Segments Distribution HTTP Codes" at bounding box center [43, 69] width 46 height 32
click at [32, 81] on div "HTTP Codes" at bounding box center [33, 81] width 20 height 6
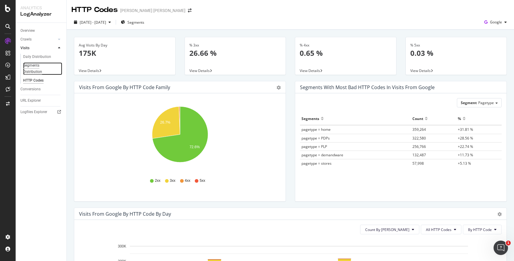
click at [32, 73] on div "Segments Distribution" at bounding box center [39, 68] width 33 height 13
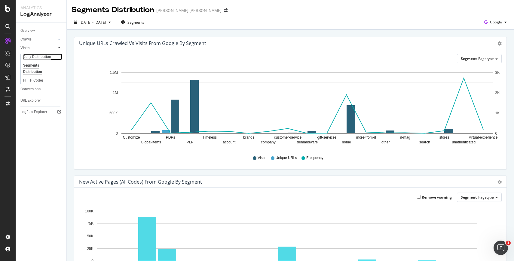
click at [32, 59] on div "Daily Distribution" at bounding box center [37, 57] width 28 height 6
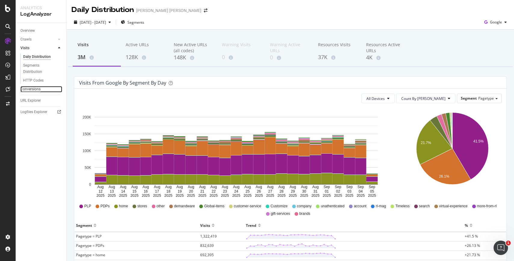
click at [28, 90] on div "Conversions" at bounding box center [30, 89] width 20 height 6
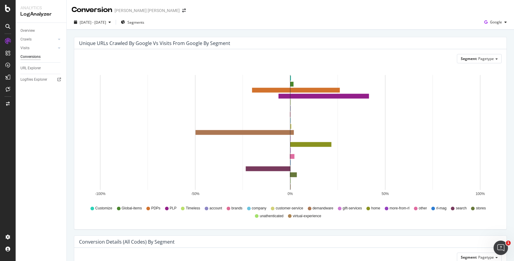
click at [34, 52] on div "Visits" at bounding box center [43, 48] width 46 height 9
click at [31, 46] on link "Visits" at bounding box center [38, 48] width 36 height 6
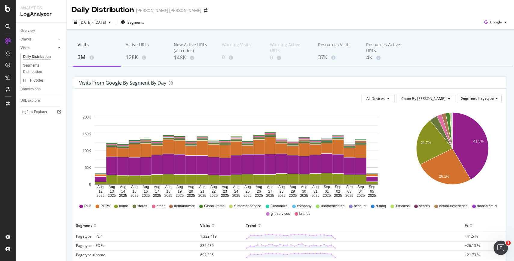
click at [31, 34] on div "Overview" at bounding box center [43, 30] width 46 height 9
click at [27, 39] on div "Crawls" at bounding box center [25, 39] width 11 height 6
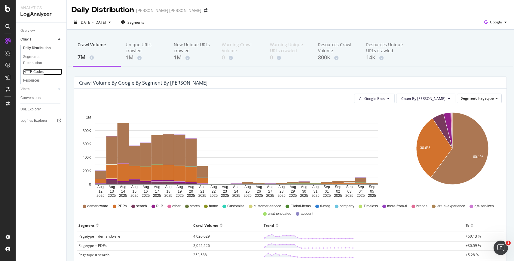
click at [31, 74] on div "HTTP Codes" at bounding box center [33, 72] width 20 height 6
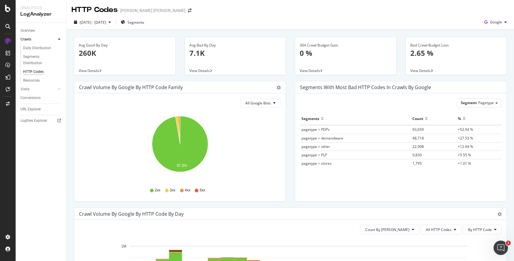
click at [245, 146] on icon "97.3%" at bounding box center [180, 148] width 202 height 70
click at [498, 20] on span "Google" at bounding box center [496, 22] width 12 height 5
click at [487, 60] on div "OpenAI" at bounding box center [490, 56] width 41 height 9
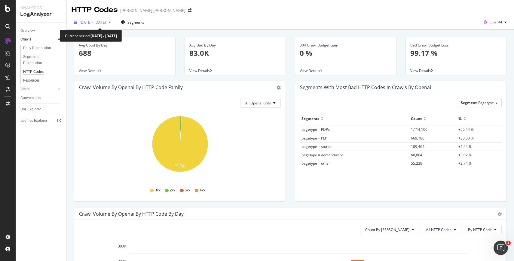
click at [106, 22] on span "2025 Aug. 12th - Sep. 5th" at bounding box center [93, 22] width 26 height 5
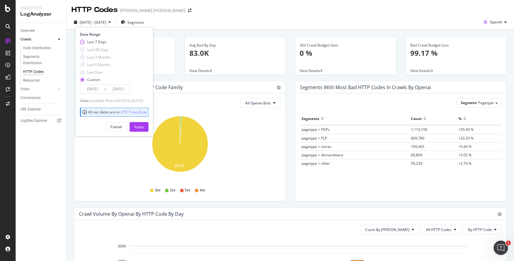
click at [90, 43] on div "Last 7 Days" at bounding box center [96, 41] width 19 height 5
type input "2025/08/30"
click at [144, 129] on div "Apply" at bounding box center [138, 126] width 9 height 5
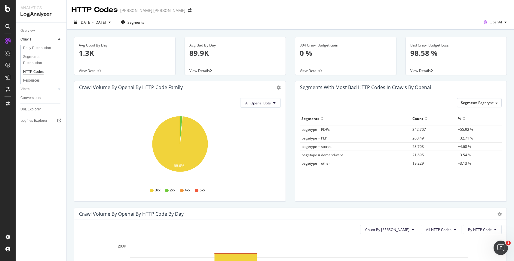
click at [136, 8] on div "Ralph Lauren" at bounding box center [152, 11] width 65 height 6
copy div "Lauren"
click at [216, 20] on div "2025 Aug. 30th - Sep. 5th Segments OpenAI" at bounding box center [290, 23] width 447 height 12
click at [188, 10] on icon "arrow-right-arrow-left" at bounding box center [190, 10] width 4 height 4
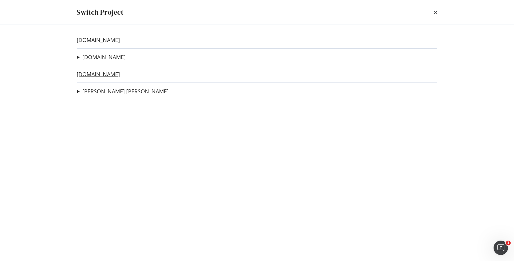
click at [108, 76] on link "[DOMAIN_NAME]" at bounding box center [98, 74] width 43 height 6
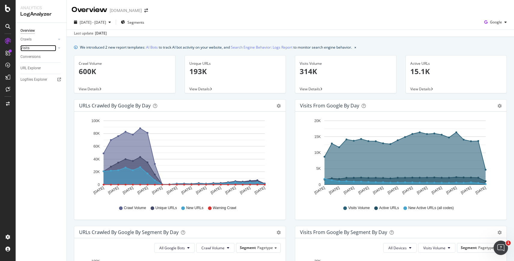
click at [44, 49] on link "Visits" at bounding box center [38, 48] width 36 height 6
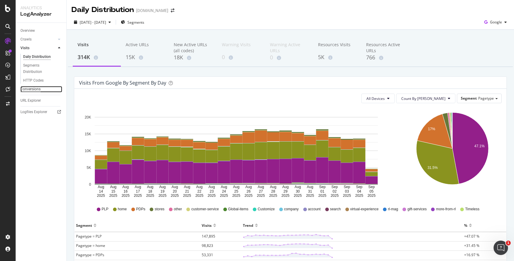
click at [38, 86] on div "Conversions" at bounding box center [30, 89] width 20 height 6
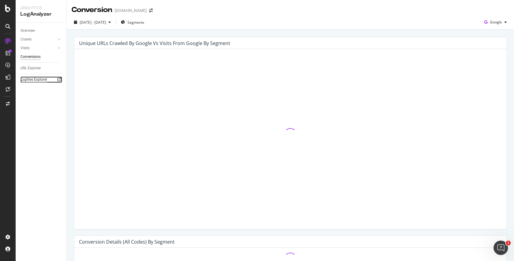
click at [38, 83] on div "Logfiles Explorer" at bounding box center [33, 80] width 27 height 6
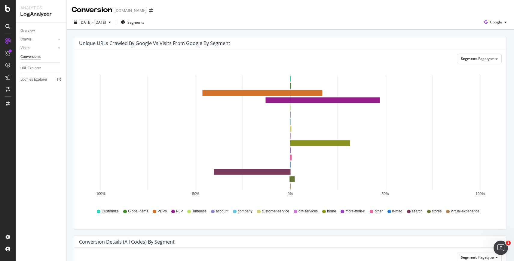
click at [30, 51] on div "Visits" at bounding box center [43, 48] width 46 height 9
click at [30, 48] on link "Visits" at bounding box center [38, 48] width 36 height 6
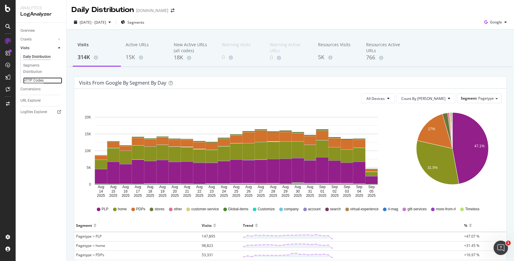
click at [30, 81] on div "HTTP Codes" at bounding box center [33, 81] width 20 height 6
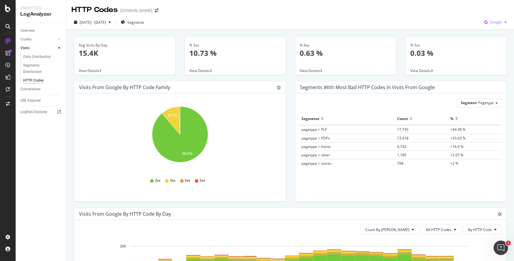
click at [498, 21] on span "Google" at bounding box center [496, 22] width 12 height 5
click at [493, 56] on span "OpenAI" at bounding box center [496, 56] width 22 height 5
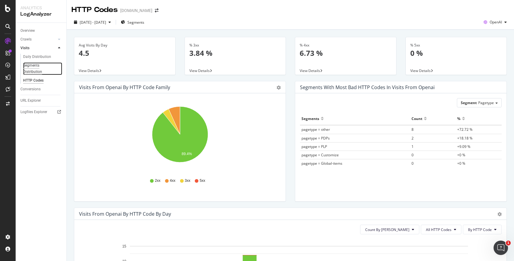
click at [36, 67] on div "Segments Distribution" at bounding box center [39, 68] width 33 height 13
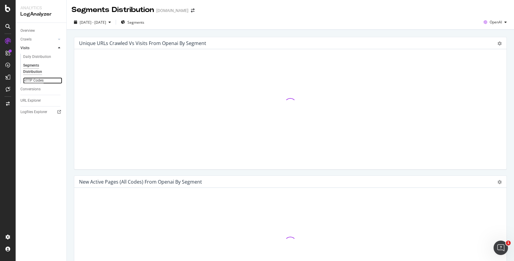
click at [35, 81] on div "HTTP Codes" at bounding box center [33, 81] width 20 height 6
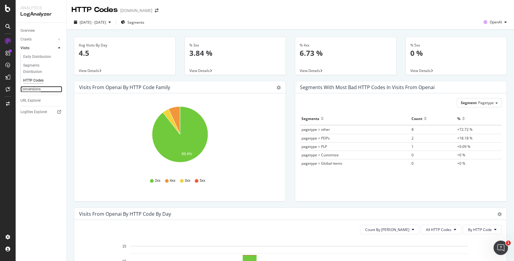
click at [33, 89] on div "Conversions" at bounding box center [30, 89] width 20 height 6
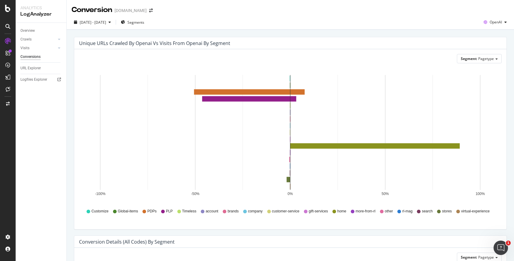
click at [29, 72] on div "URL Explorer" at bounding box center [43, 68] width 46 height 9
click at [31, 67] on div "URL Explorer" at bounding box center [30, 68] width 20 height 6
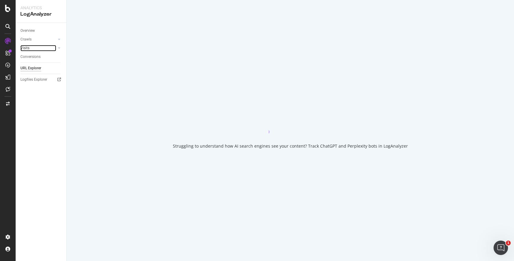
click at [32, 48] on link "Visits" at bounding box center [38, 48] width 36 height 6
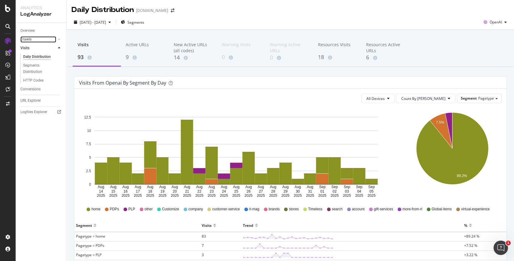
click at [32, 39] on link "Crawls" at bounding box center [38, 39] width 36 height 6
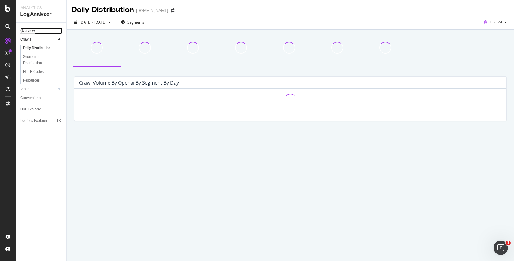
click at [33, 31] on div "Overview" at bounding box center [27, 31] width 14 height 6
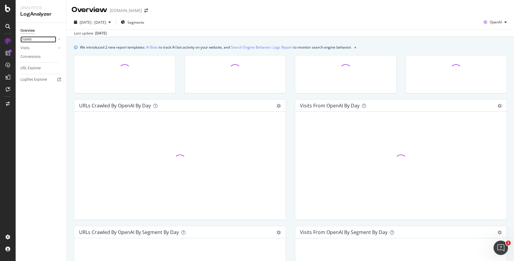
click at [32, 38] on link "Crawls" at bounding box center [38, 39] width 36 height 6
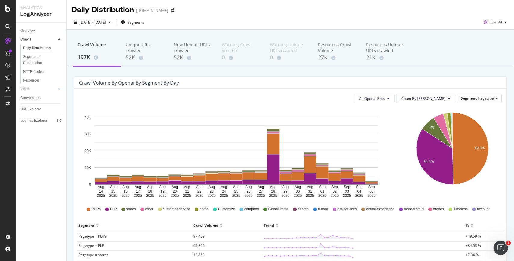
click at [29, 75] on div "HTTP Codes" at bounding box center [43, 72] width 46 height 9
click at [29, 73] on div "HTTP Codes" at bounding box center [33, 72] width 20 height 6
